Goal: Information Seeking & Learning: Understand process/instructions

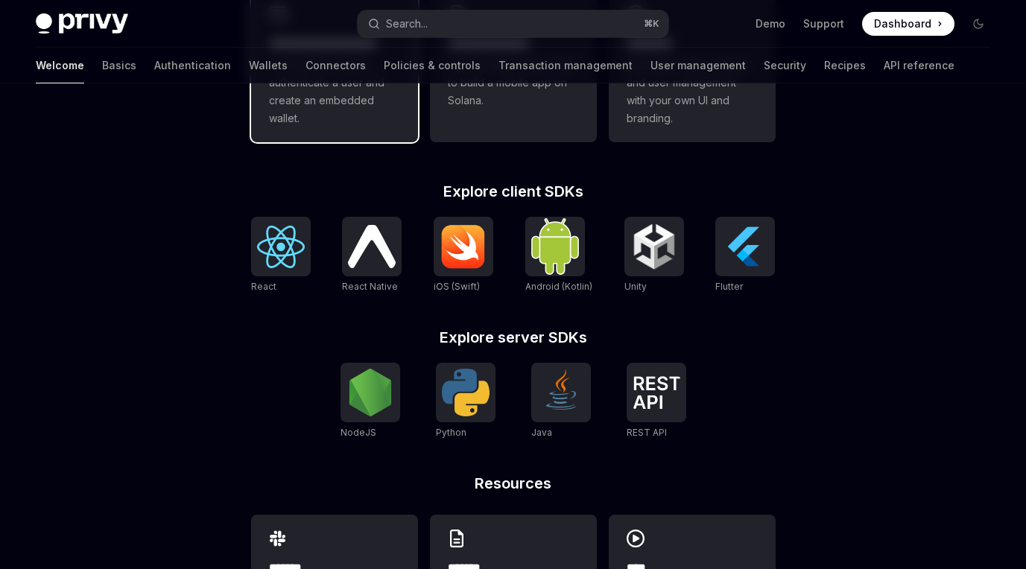
scroll to position [519, 0]
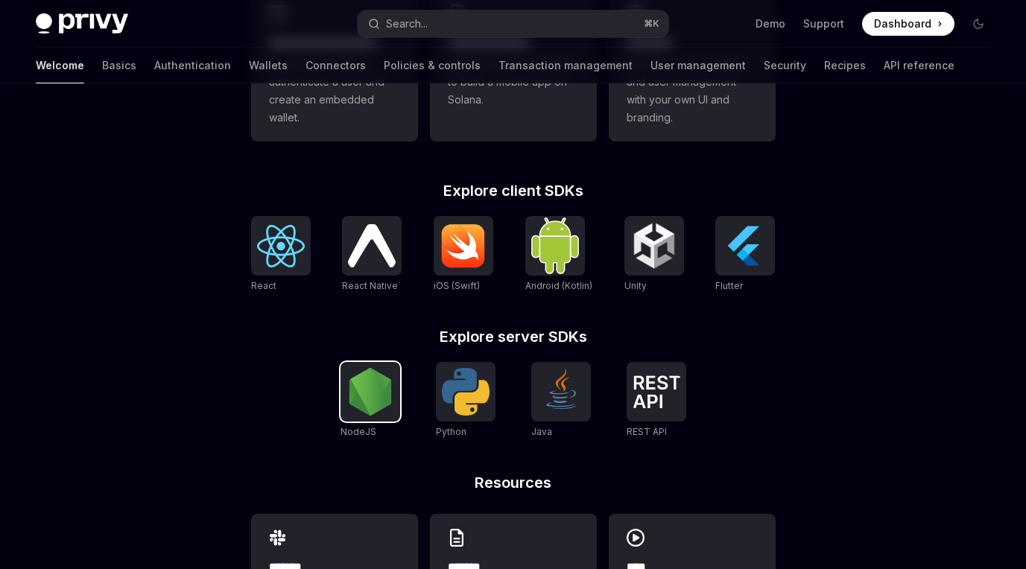
click at [374, 416] on div at bounding box center [370, 392] width 60 height 60
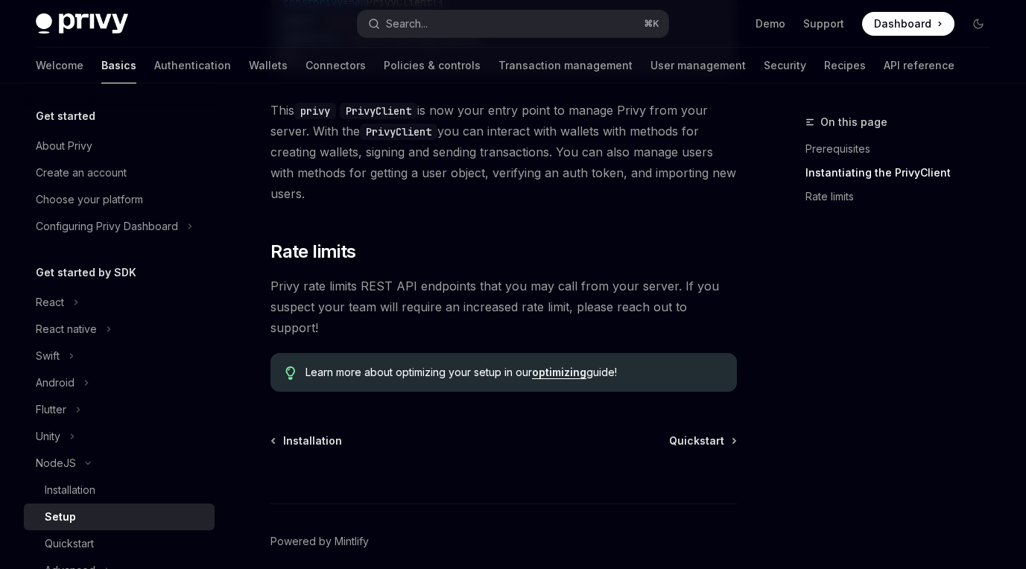
scroll to position [653, 0]
click at [708, 433] on span "Quickstart" at bounding box center [696, 440] width 55 height 15
type textarea "*"
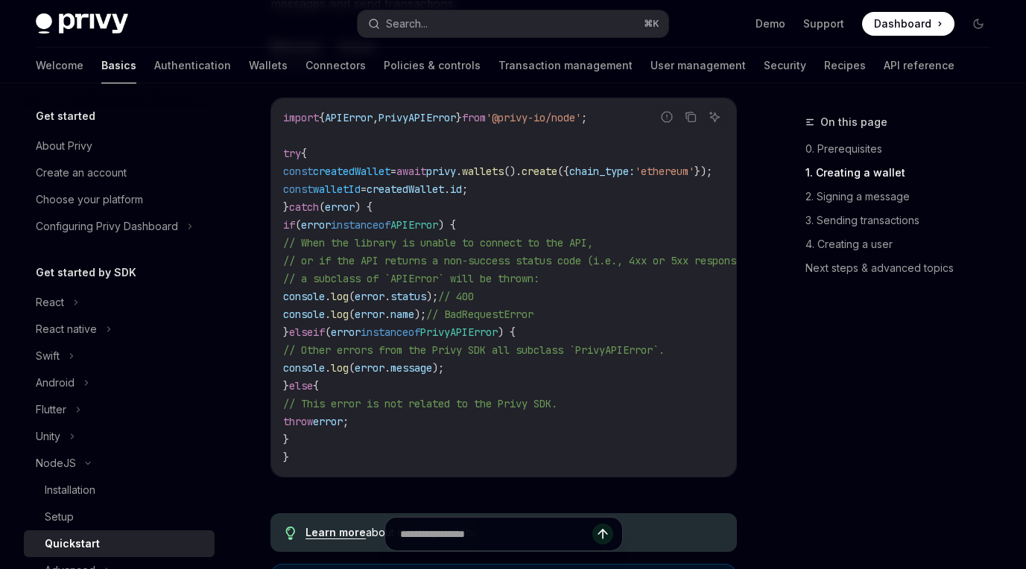
scroll to position [505, 0]
